Goal: Task Accomplishment & Management: Use online tool/utility

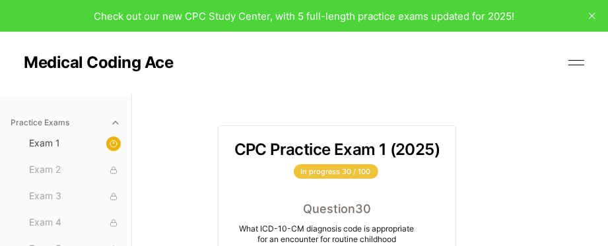
click at [356, 176] on div "In progress 30 / 100" at bounding box center [336, 171] width 84 height 15
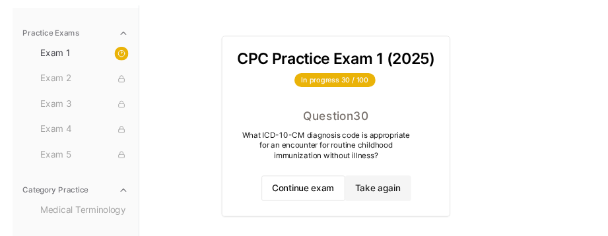
scroll to position [93, 0]
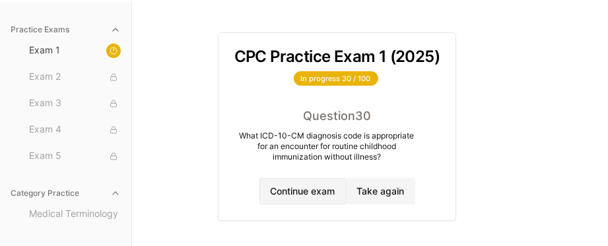
click at [307, 190] on button "Continue exam" at bounding box center [302, 191] width 87 height 26
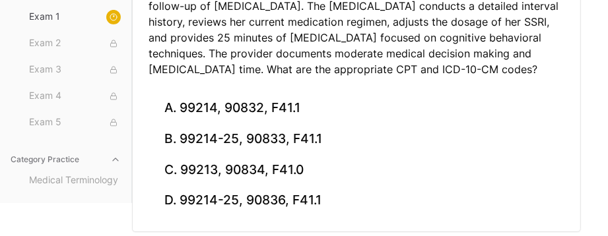
scroll to position [185, 0]
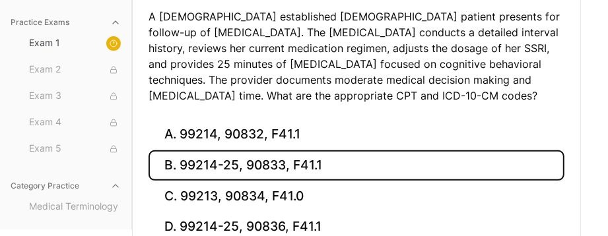
click at [282, 167] on button "B. 99214-25, 90833, F41.1" at bounding box center [356, 165] width 416 height 31
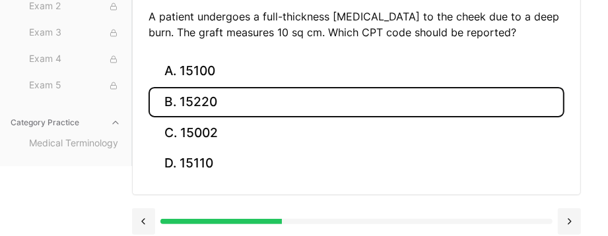
click at [222, 90] on button "B. 15220" at bounding box center [356, 102] width 416 height 31
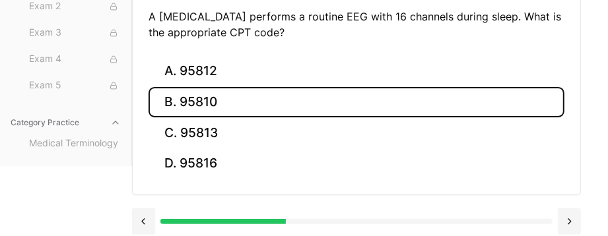
click at [203, 91] on button "B. 95810" at bounding box center [356, 102] width 416 height 31
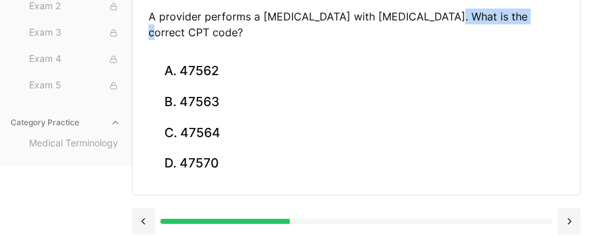
drag, startPoint x: 440, startPoint y: 15, endPoint x: 521, endPoint y: 16, distance: 80.5
click at [521, 16] on p "A provider performs a [MEDICAL_DATA] with [MEDICAL_DATA]. What is the correct C…" at bounding box center [356, 25] width 416 height 32
copy p "[MEDICAL_DATA]"
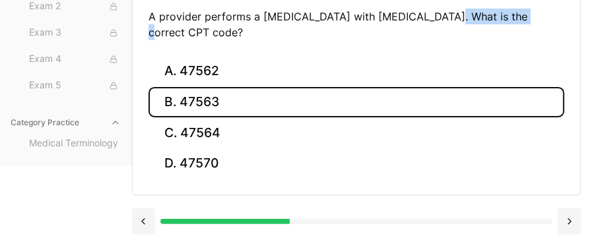
drag, startPoint x: 278, startPoint y: 94, endPoint x: 261, endPoint y: 96, distance: 17.4
click at [261, 96] on button "B. 47563" at bounding box center [356, 102] width 416 height 31
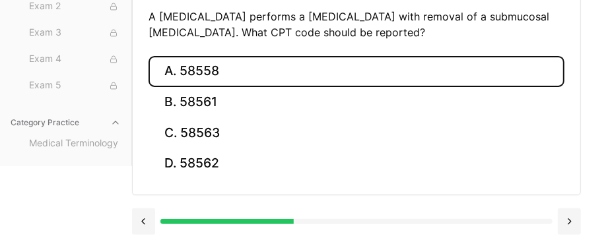
click at [201, 61] on button "A. 58558" at bounding box center [356, 71] width 416 height 31
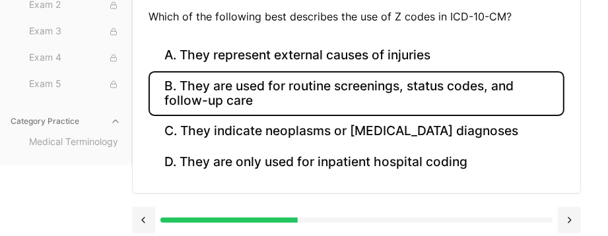
click at [202, 87] on button "B. They are used for routine screenings, status codes, and follow-up care" at bounding box center [356, 93] width 416 height 45
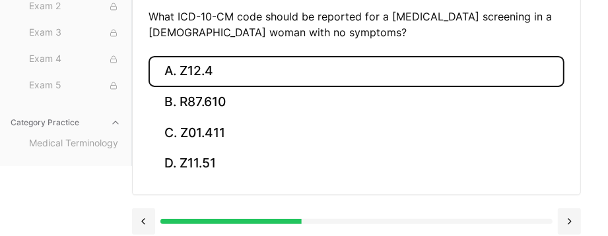
click at [212, 62] on button "A. Z12.4" at bounding box center [356, 71] width 416 height 31
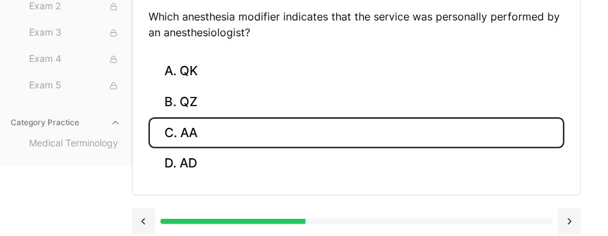
click at [189, 128] on button "C. AA" at bounding box center [356, 132] width 416 height 31
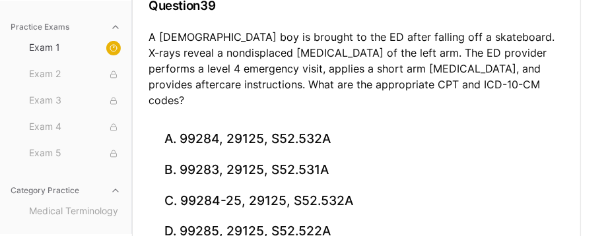
scroll to position [224, 0]
